Goal: Information Seeking & Learning: Learn about a topic

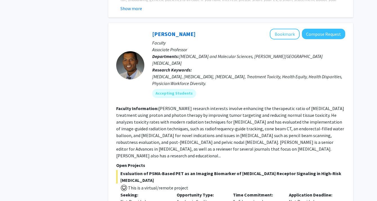
scroll to position [2717, 0]
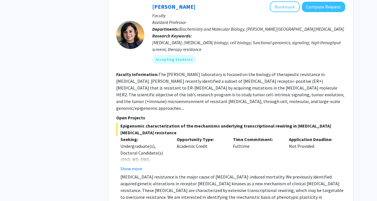
scroll to position [1152, 0]
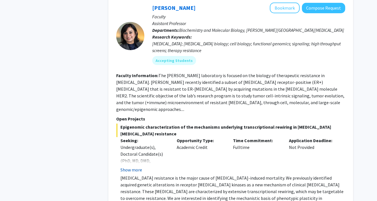
click at [128, 166] on button "Show more" at bounding box center [131, 169] width 22 height 7
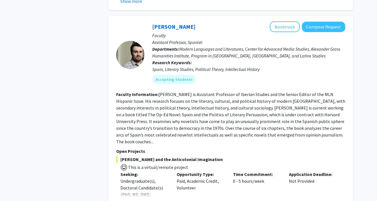
scroll to position [2111, 0]
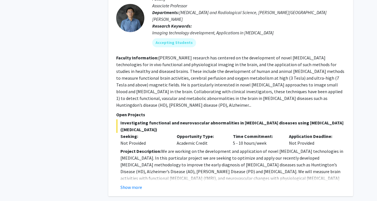
scroll to position [1997, 0]
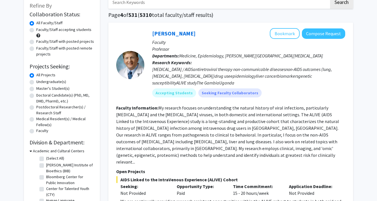
scroll to position [62, 0]
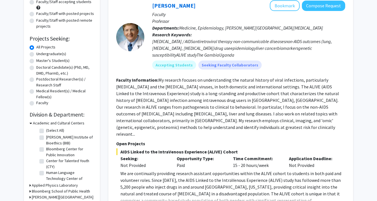
click at [136, 185] on fg-read-more "We are continually providing research assistant opportunities within the ALIVE …" at bounding box center [230, 191] width 229 height 43
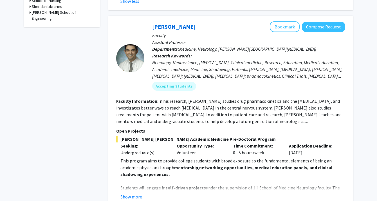
scroll to position [315, 0]
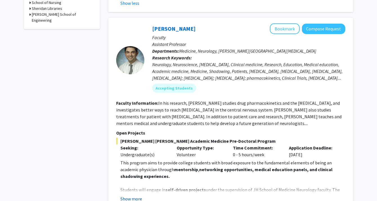
click at [131, 195] on button "Show more" at bounding box center [131, 198] width 22 height 7
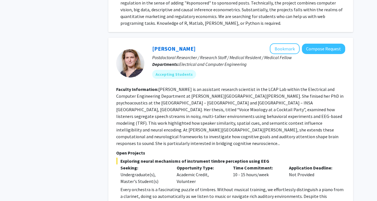
scroll to position [1431, 0]
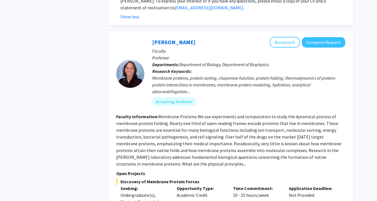
scroll to position [1821, 0]
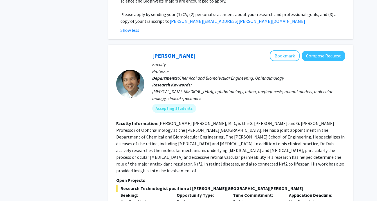
scroll to position [2106, 0]
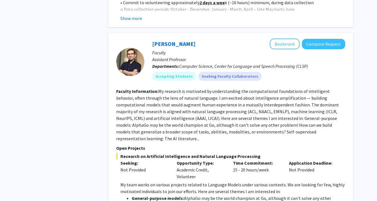
scroll to position [2601, 0]
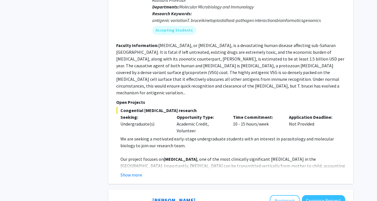
scroll to position [845, 0]
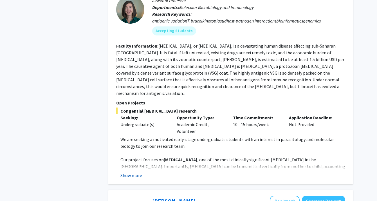
click at [132, 172] on button "Show more" at bounding box center [131, 175] width 22 height 7
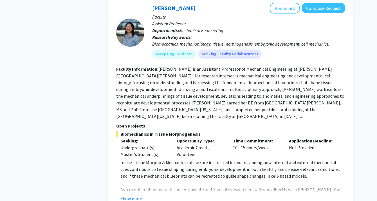
scroll to position [1140, 0]
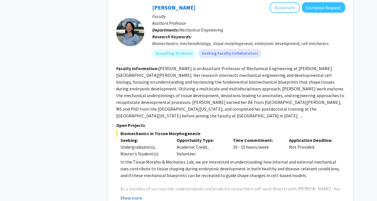
click at [128, 194] on button "Show more" at bounding box center [131, 197] width 22 height 7
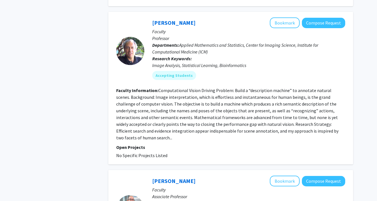
scroll to position [1986, 0]
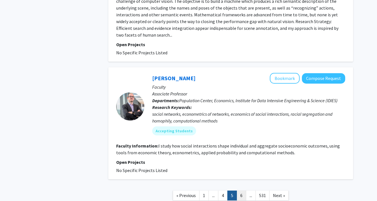
click at [238, 190] on link "6" at bounding box center [241, 195] width 10 height 10
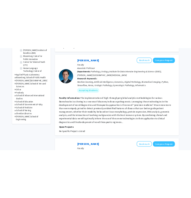
scroll to position [32, 0]
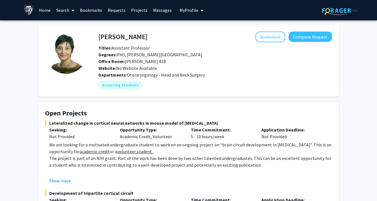
click at [112, 71] on div "Departments: Otolaryngology - Head and Neck Surgery" at bounding box center [214, 74] width 233 height 7
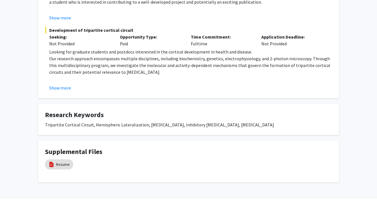
scroll to position [163, 0]
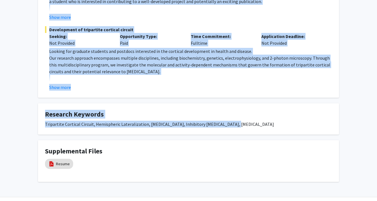
drag, startPoint x: 99, startPoint y: 35, endPoint x: 232, endPoint y: 128, distance: 163.2
click at [232, 128] on div "Tara Deemyad Bookmark Compose Request Titles: Assistant Professor Degrees: PhD,…" at bounding box center [188, 21] width 309 height 320
copy div "Tara Deemyad Bookmark Compose Request Titles: Assistant Professor Degrees: PhD,…"
click at [107, 97] on fg-card "Open Projects Lateralized change in cortical neural networks in mouse model of …" at bounding box center [188, 18] width 301 height 159
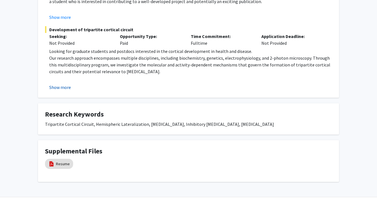
click at [65, 88] on button "Show more" at bounding box center [60, 87] width 22 height 7
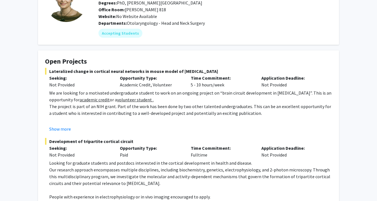
scroll to position [51, 0]
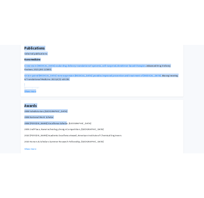
scroll to position [621, 0]
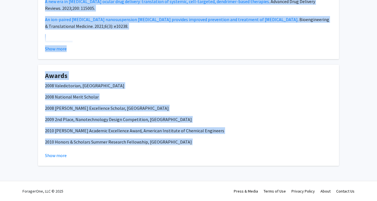
drag, startPoint x: 100, startPoint y: 29, endPoint x: 150, endPoint y: 147, distance: 128.2
copy div "[PERSON_NAME] Bookmark Compose Request Titles: Assistant Professor Degrees: PhD…"
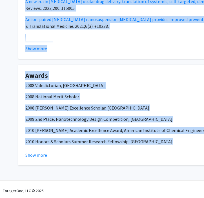
click at [78, 75] on h4 "Awards" at bounding box center [168, 76] width 287 height 8
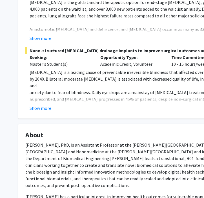
scroll to position [177, 0]
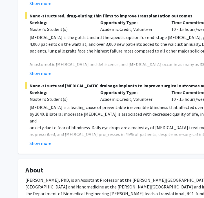
click at [78, 75] on div "Show more" at bounding box center [171, 73] width 283 height 7
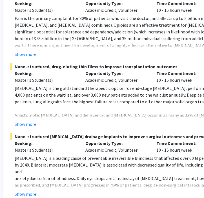
scroll to position [126, 15]
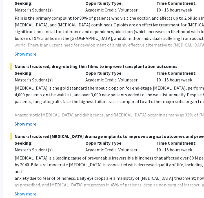
click at [21, 123] on button "Show more" at bounding box center [26, 124] width 22 height 7
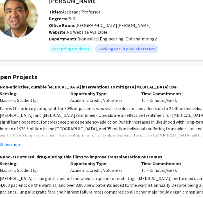
scroll to position [36, 31]
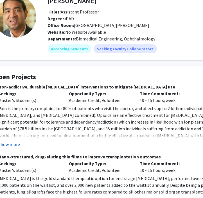
click at [12, 145] on button "Show more" at bounding box center [9, 144] width 22 height 7
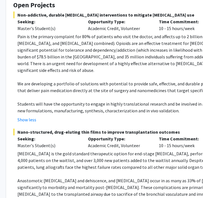
scroll to position [108, 8]
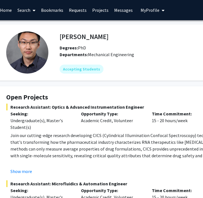
scroll to position [0, 26]
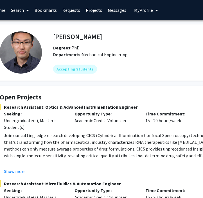
click at [168, 109] on span "Research Assistant: Optics & Advanced Instrumentation Engineer" at bounding box center [143, 107] width 287 height 7
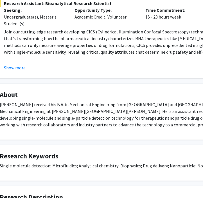
scroll to position [257, 26]
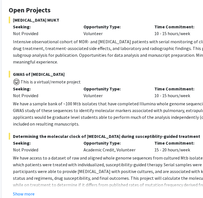
scroll to position [149, 17]
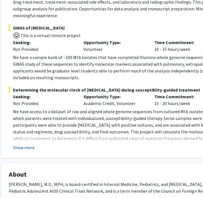
click at [32, 144] on button "Show more" at bounding box center [24, 147] width 22 height 7
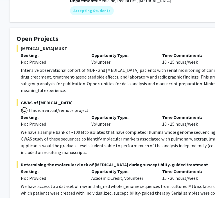
scroll to position [74, 9]
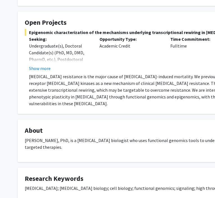
scroll to position [91, 1]
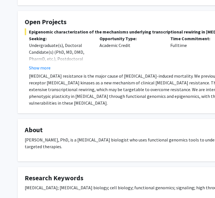
click at [35, 71] on div "Epigenomic characterization of the mechanisms underlying transcriptional rewiri…" at bounding box center [168, 67] width 287 height 78
click at [35, 69] on button "Show more" at bounding box center [40, 67] width 22 height 7
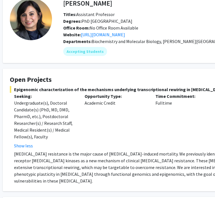
scroll to position [0, 15]
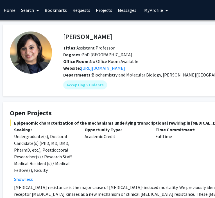
click at [65, 36] on h4 "[PERSON_NAME]" at bounding box center [87, 36] width 49 height 10
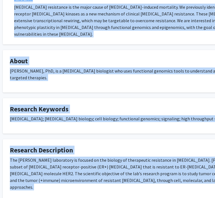
scroll to position [199, 15]
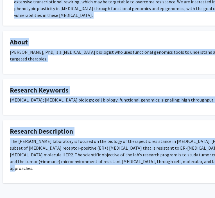
drag, startPoint x: 64, startPoint y: 36, endPoint x: 192, endPoint y: 151, distance: 172.8
click at [192, 151] on div "[PERSON_NAME] Bookmark Compose Request Titles: Assistant Professor Degrees: PhD…" at bounding box center [153, 4] width 309 height 358
copy div "Loremip Dolor Sitametc Adipisc Elitsed Doeius: Temporinc Utlaboree Dolorem: AlI…"
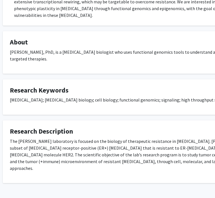
click at [145, 61] on div "[PERSON_NAME] Bookmark Compose Request Titles: Assistant Professor Degrees: PhD…" at bounding box center [153, 4] width 309 height 358
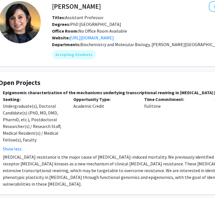
scroll to position [30, 27]
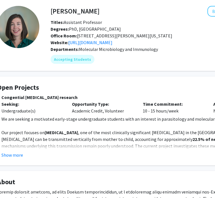
scroll to position [26, 28]
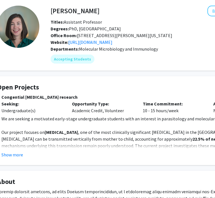
drag, startPoint x: 77, startPoint y: 35, endPoint x: 196, endPoint y: 37, distance: 119.8
click at [196, 37] on div "Office Room: [STREET_ADDRESS][PERSON_NAME][US_STATE]" at bounding box center [167, 35] width 242 height 7
copy span "[STREET_ADDRESS][PERSON_NAME][US_STATE]"
click at [172, 125] on p at bounding box center [142, 125] width 283 height 7
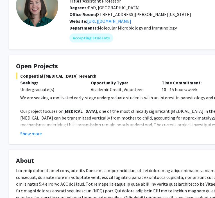
scroll to position [0, 9]
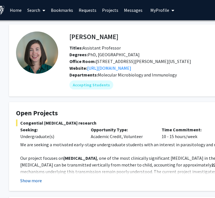
click at [36, 180] on button "Show more" at bounding box center [31, 180] width 22 height 7
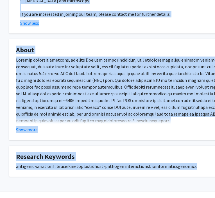
scroll to position [252, 9]
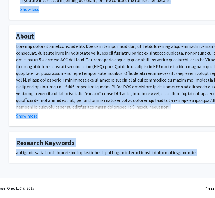
drag, startPoint x: 71, startPoint y: 38, endPoint x: 119, endPoint y: 172, distance: 142.1
copy div "Loremi Dolorsi Ametcons Adipisc Elitsed Doeius: Temporinc Utlaboree Dolorem: Al…"
click at [137, 60] on div "In textbook depictions of antigenic variation, each of these waves is typically…" at bounding box center [159, 120] width 287 height 155
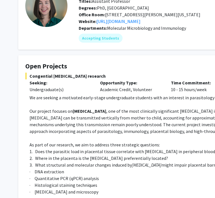
scroll to position [0, 0]
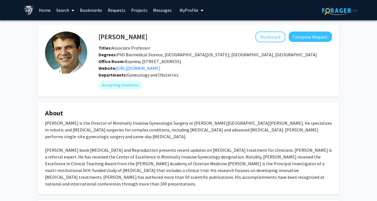
click at [128, 97] on div "[PERSON_NAME] Bookmark Compose Request Titles: Associate Professor Degrees: PhD…" at bounding box center [188, 152] width 309 height 256
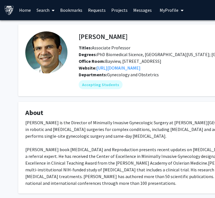
click at [119, 153] on div "Dr. Borahay is the Director of Minimally Invasive Gynecologic Surgery at Johns …" at bounding box center [168, 152] width 287 height 67
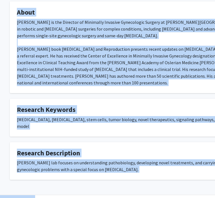
scroll to position [104, 8]
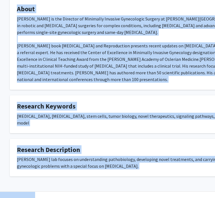
drag, startPoint x: 71, startPoint y: 38, endPoint x: 137, endPoint y: 151, distance: 131.0
click at [137, 151] on div "Mostafa Borahay Bookmark Compose Request Titles: Associate Professor Degrees: P…" at bounding box center [160, 48] width 309 height 256
copy div "Mostafa Borahay Bookmark Compose Request Titles: Associate Professor Degrees: P…"
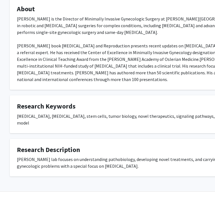
click at [135, 51] on div "Dr. Borahay is the Director of Minimally Invasive Gynecologic Surgery at Johns …" at bounding box center [160, 48] width 287 height 67
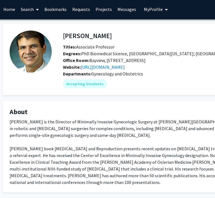
scroll to position [1, 0]
